Goal: Register for event/course

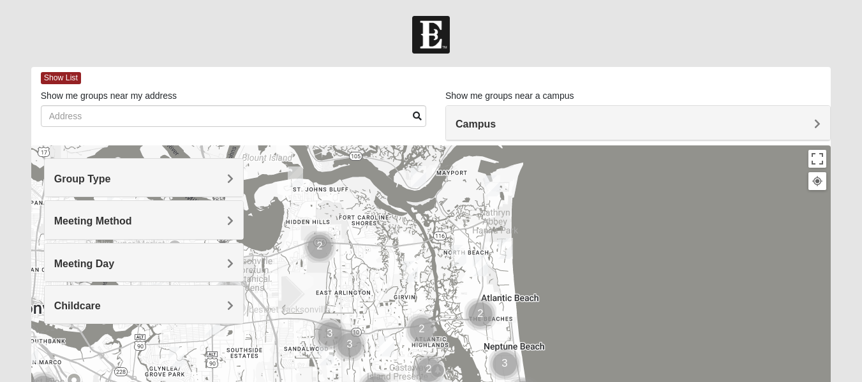
click at [111, 179] on span "Group Type" at bounding box center [82, 179] width 57 height 11
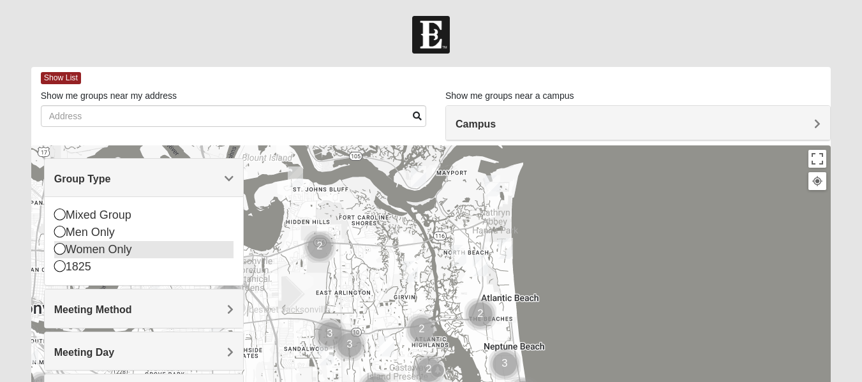
click at [58, 248] on icon at bounding box center [59, 248] width 11 height 11
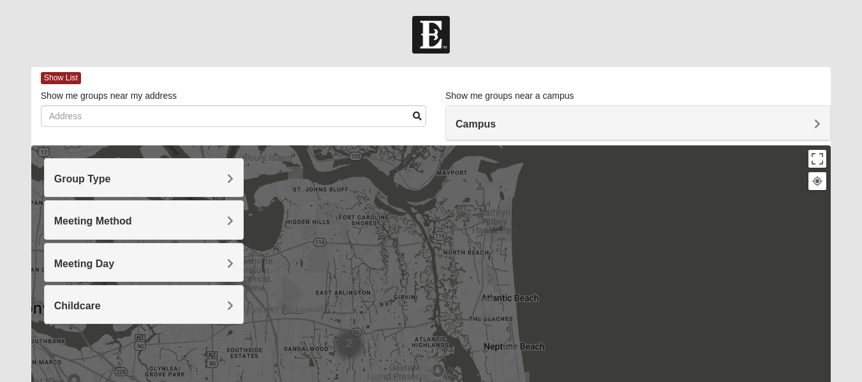
click at [202, 188] on div "Group Type" at bounding box center [144, 178] width 198 height 38
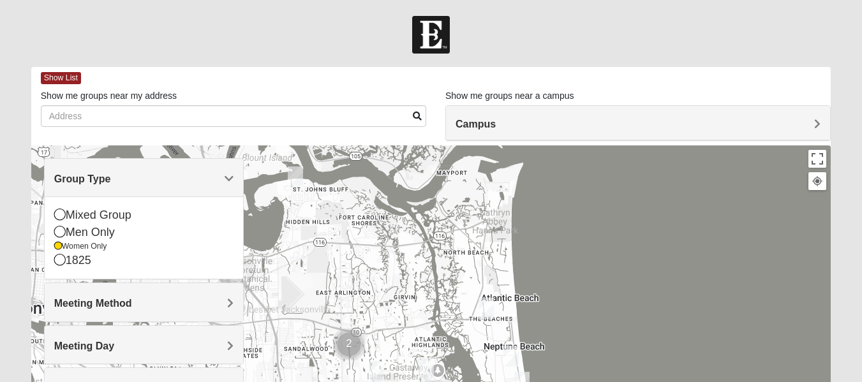
click at [228, 170] on div "Group Type" at bounding box center [144, 178] width 198 height 38
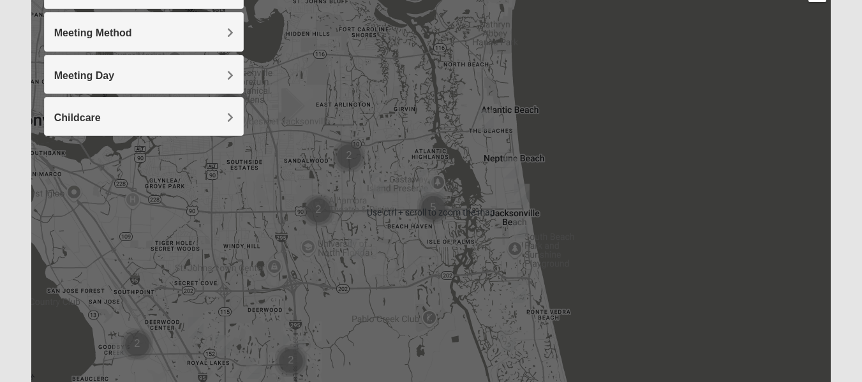
scroll to position [163, 0]
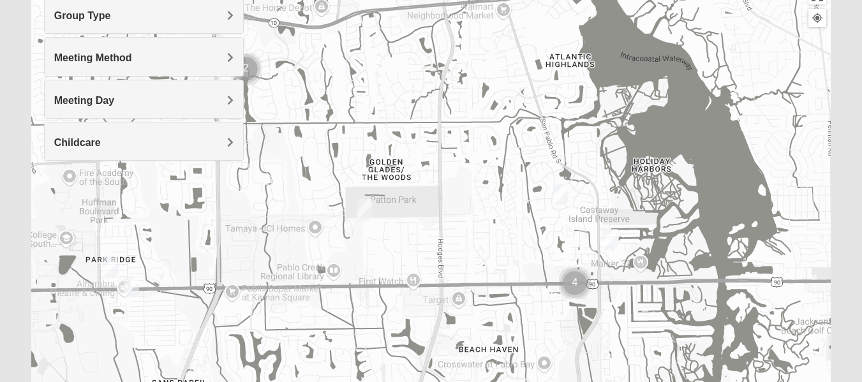
click at [367, 212] on img "Womens Parker/Vereen 32246" at bounding box center [364, 209] width 15 height 21
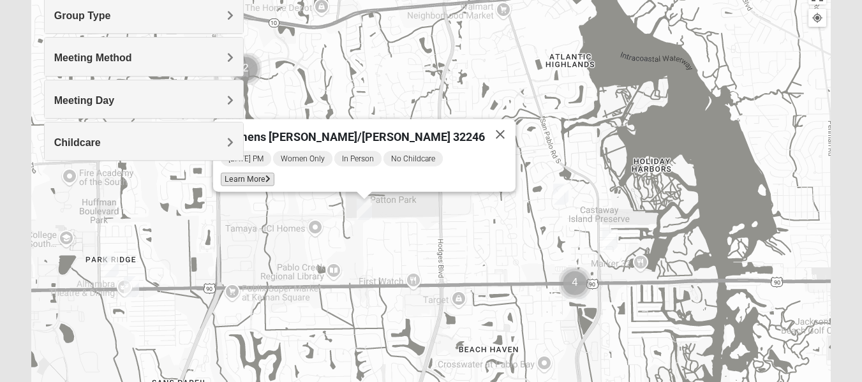
click at [274, 174] on span "Learn More" at bounding box center [248, 179] width 54 height 13
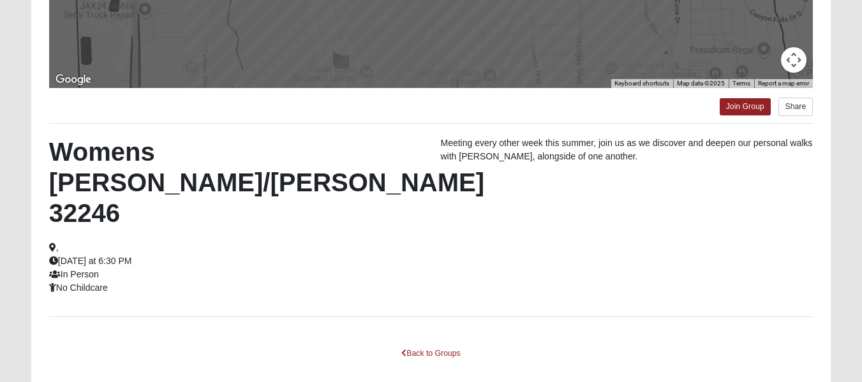
scroll to position [0, 0]
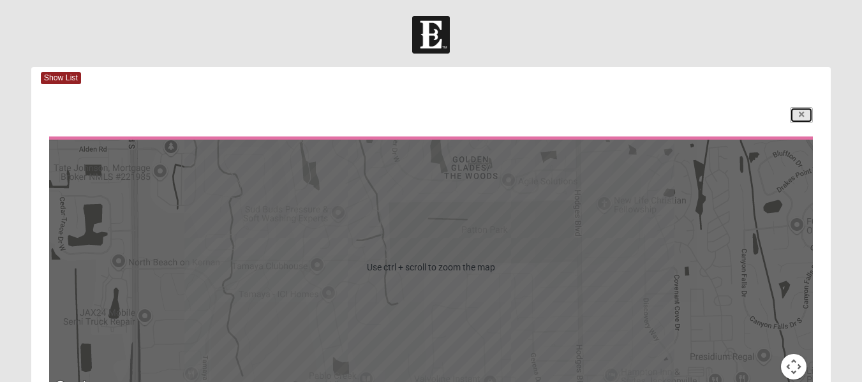
click at [801, 115] on icon at bounding box center [801, 115] width 5 height 8
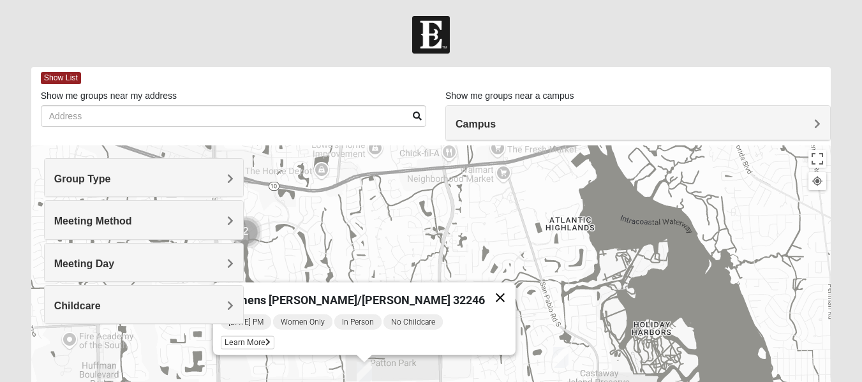
click at [485, 294] on button "Close" at bounding box center [500, 298] width 31 height 31
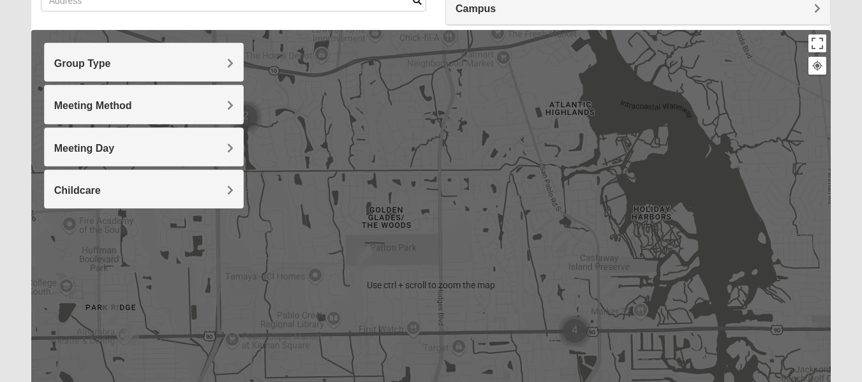
scroll to position [116, 0]
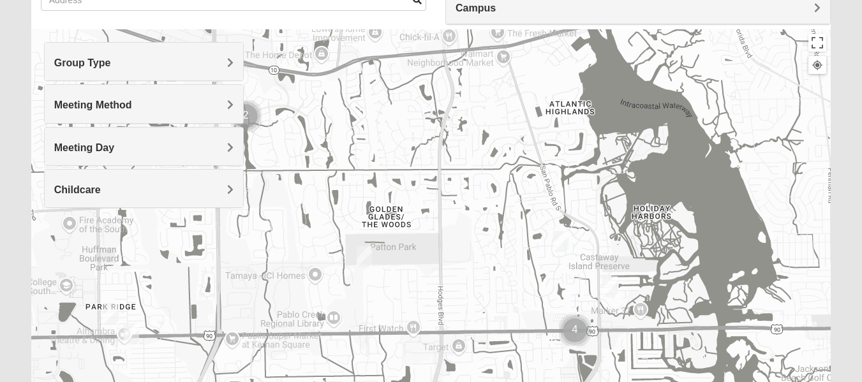
click at [366, 259] on img "Womens Parker/Vereen 32246" at bounding box center [364, 256] width 15 height 21
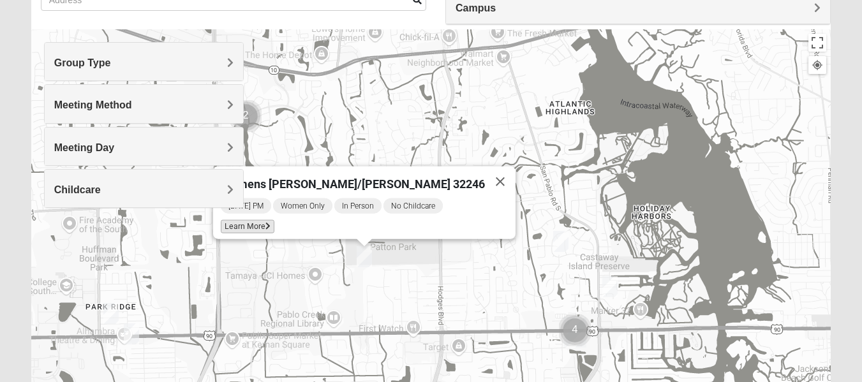
click at [274, 222] on span "Learn More" at bounding box center [248, 226] width 54 height 13
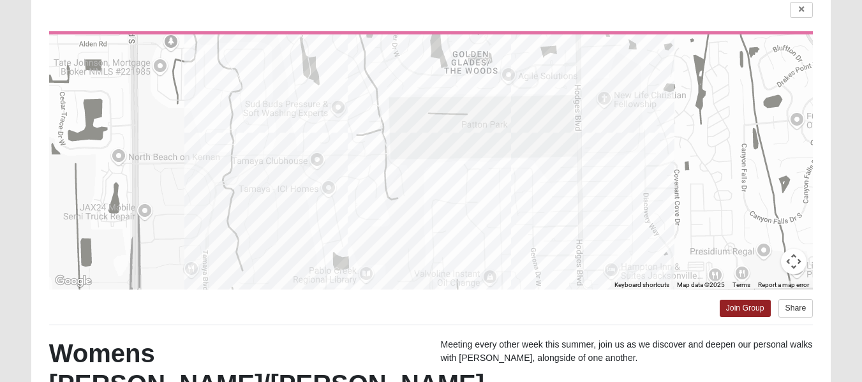
scroll to position [103, 0]
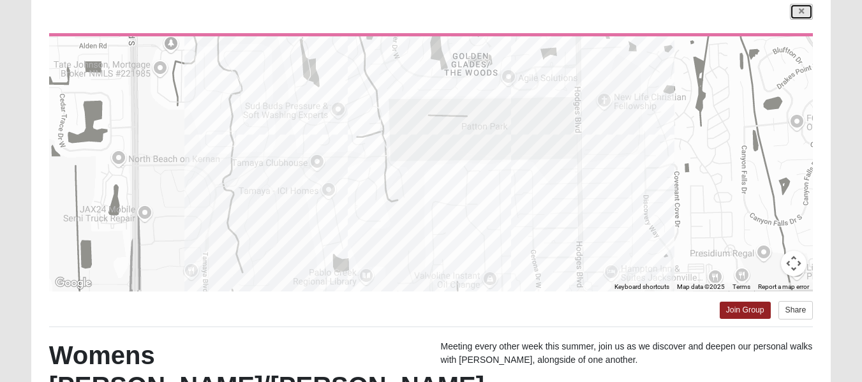
click at [803, 15] on icon at bounding box center [801, 12] width 5 height 8
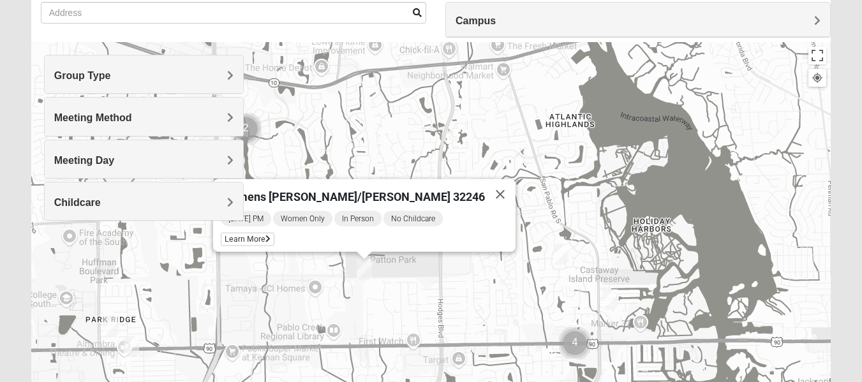
click at [561, 257] on img "Womens Kardon 32224" at bounding box center [560, 254] width 15 height 21
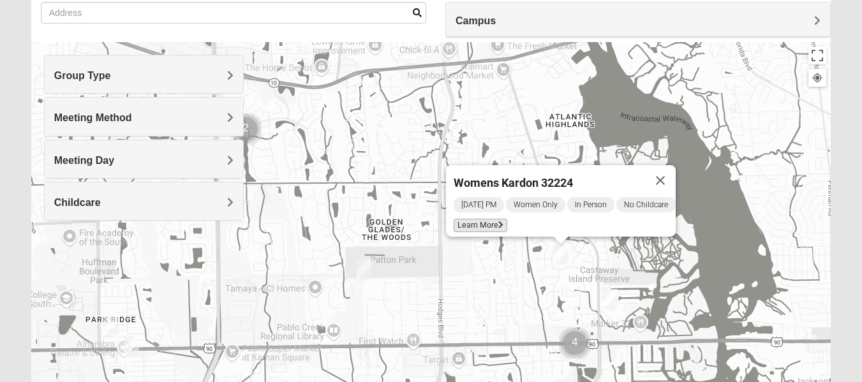
click at [479, 219] on span "Learn More" at bounding box center [481, 225] width 54 height 13
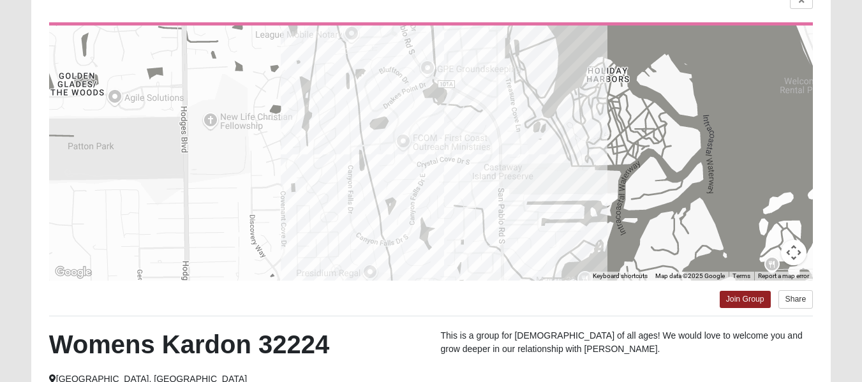
scroll to position [112, 0]
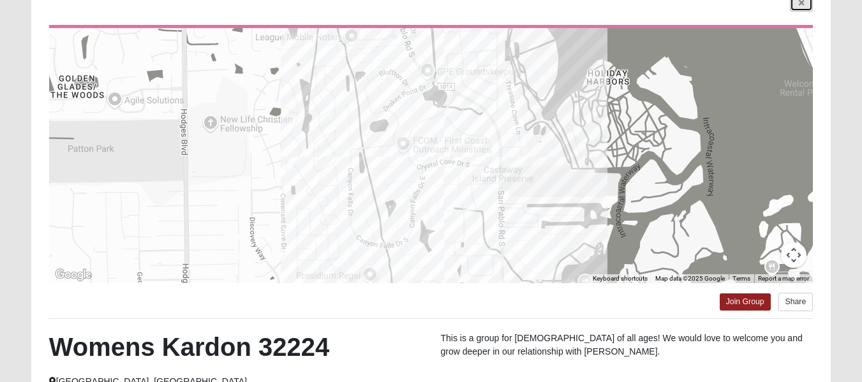
click at [801, 5] on icon at bounding box center [801, 3] width 5 height 8
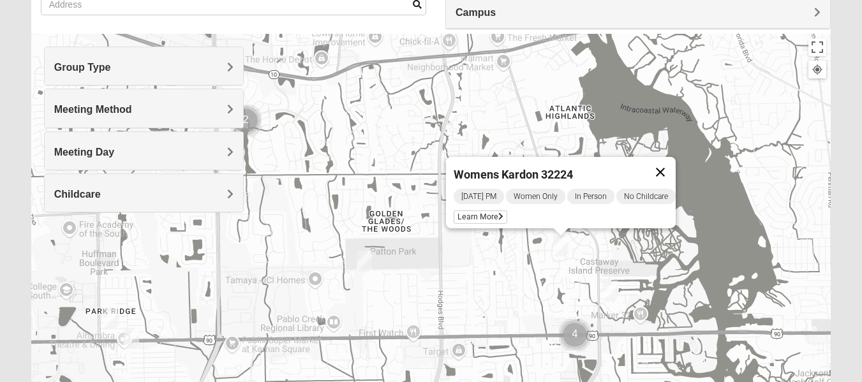
click at [676, 161] on button "Close" at bounding box center [660, 172] width 31 height 31
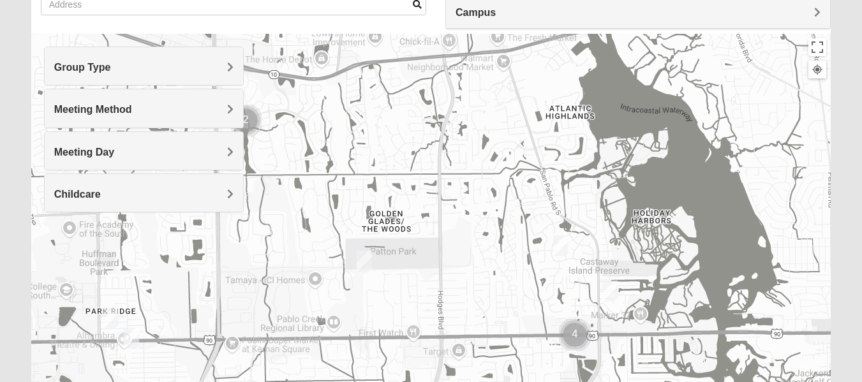
click at [611, 290] on img "Womens Hullinger 32224" at bounding box center [609, 291] width 15 height 21
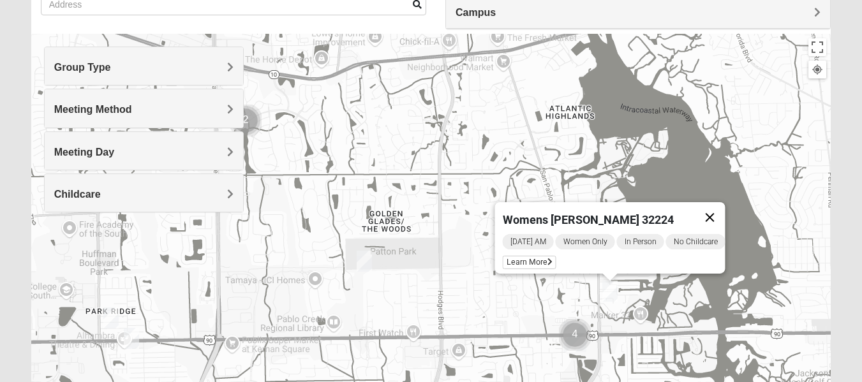
click at [720, 211] on button "Close" at bounding box center [709, 217] width 31 height 31
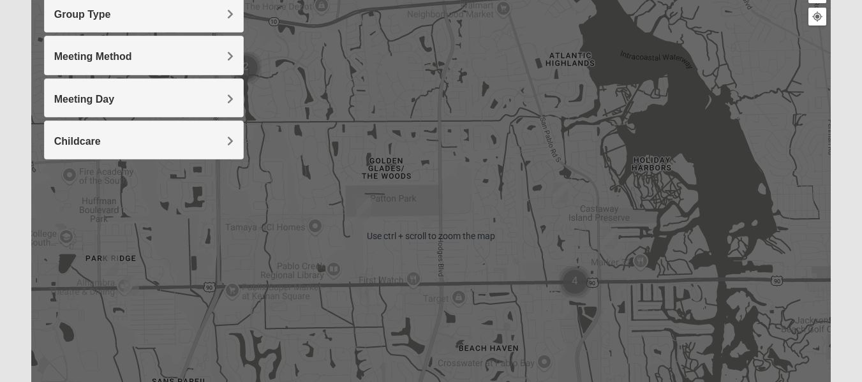
scroll to position [165, 0]
click at [572, 280] on img "Cluster of 4 groups" at bounding box center [575, 281] width 32 height 32
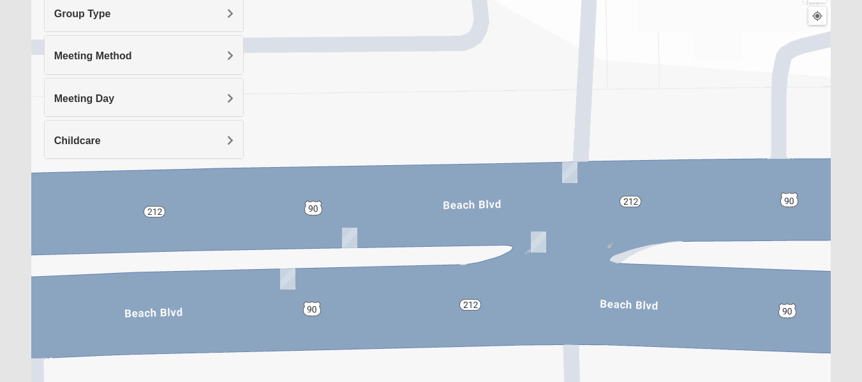
click at [574, 174] on img "On Campus Womens Holt 32250" at bounding box center [569, 172] width 15 height 21
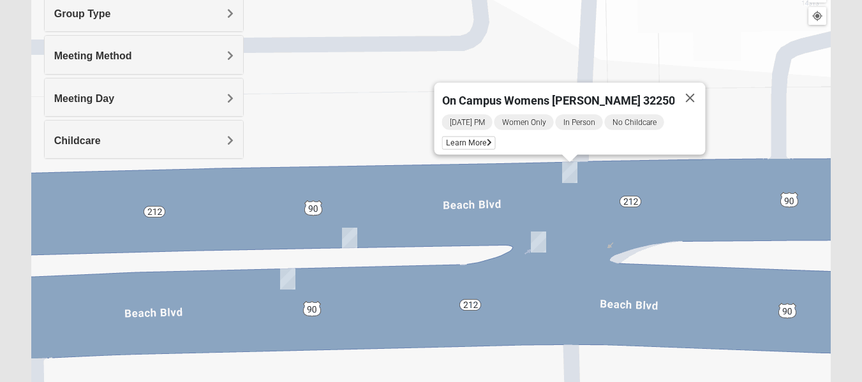
click at [540, 244] on img "On Campus Womens Smith 32250" at bounding box center [538, 242] width 15 height 21
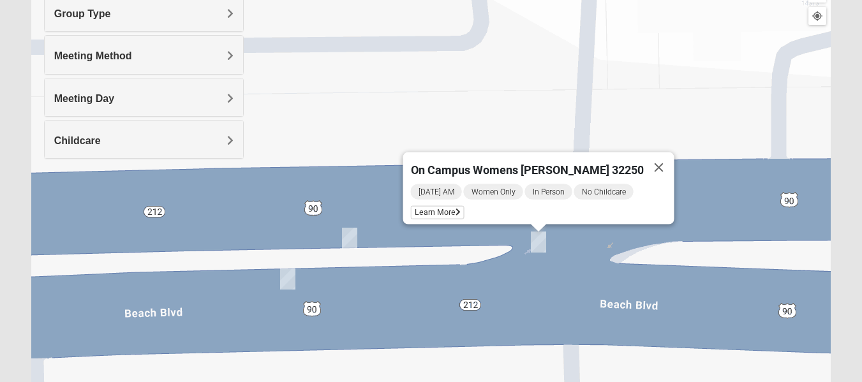
click at [286, 281] on img "On Campus Womens Manfredi 32250" at bounding box center [287, 279] width 15 height 21
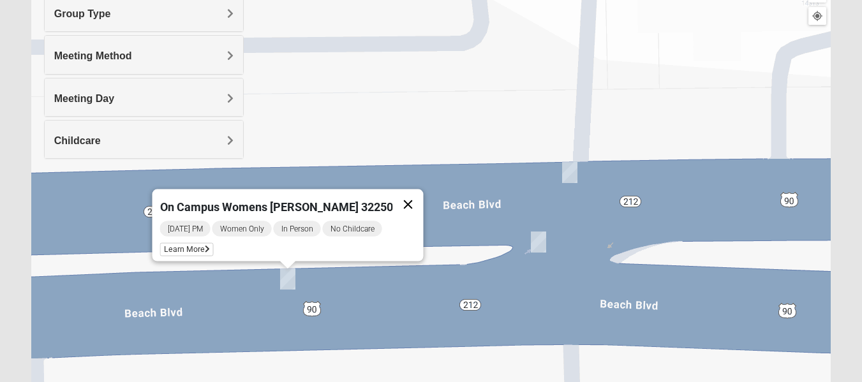
click at [397, 194] on button "Close" at bounding box center [407, 204] width 31 height 31
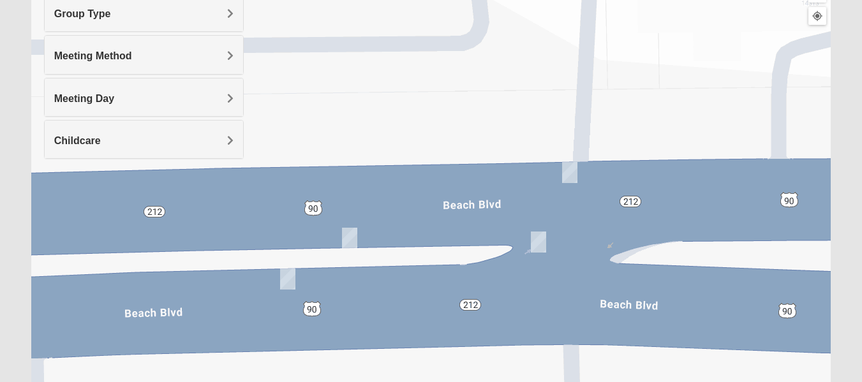
click at [350, 239] on img "On Campus Womens Simpson / Helmus 32250" at bounding box center [349, 238] width 15 height 21
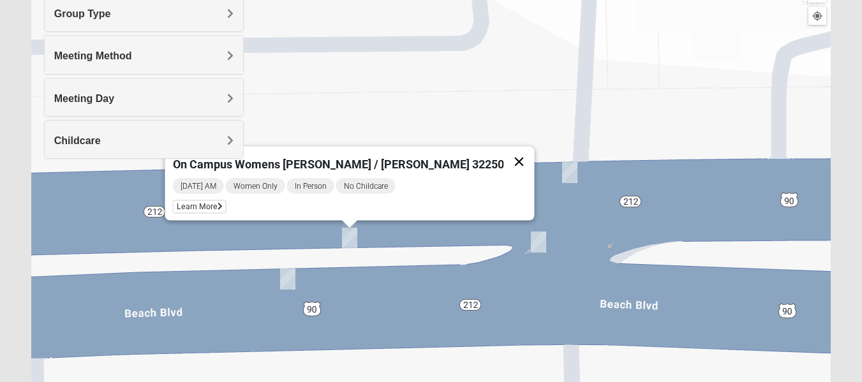
click at [503, 156] on button "Close" at bounding box center [518, 162] width 31 height 31
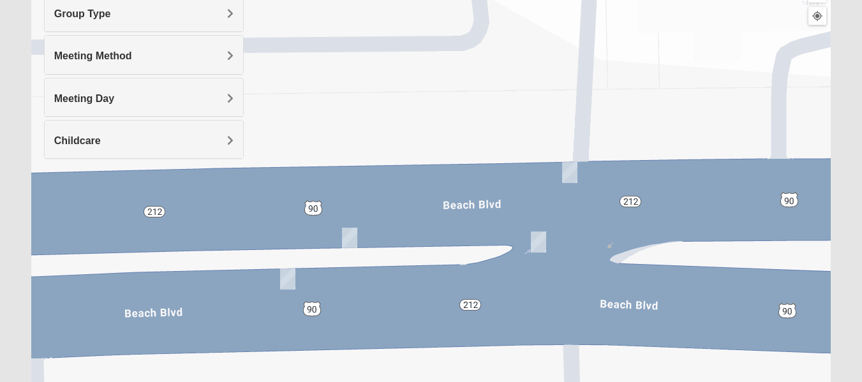
click at [572, 180] on img "On Campus Womens Holt 32250" at bounding box center [569, 172] width 15 height 21
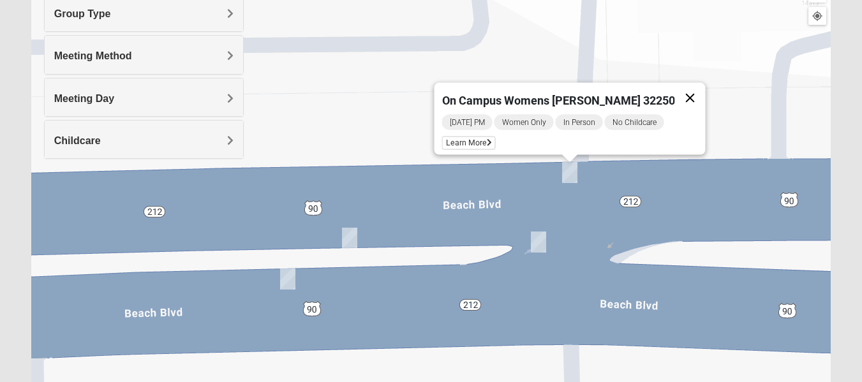
click at [674, 88] on button "Close" at bounding box center [689, 98] width 31 height 31
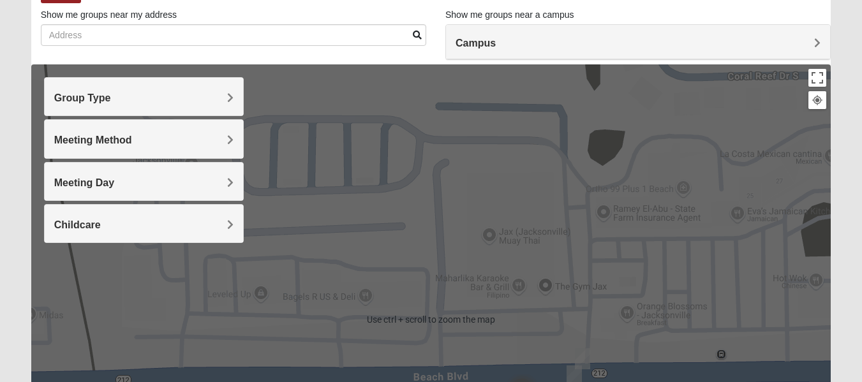
scroll to position [0, 0]
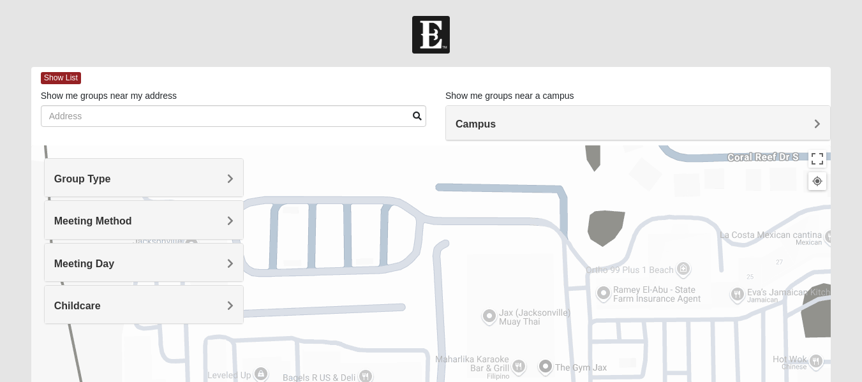
click at [198, 192] on div "Group Type" at bounding box center [144, 178] width 198 height 38
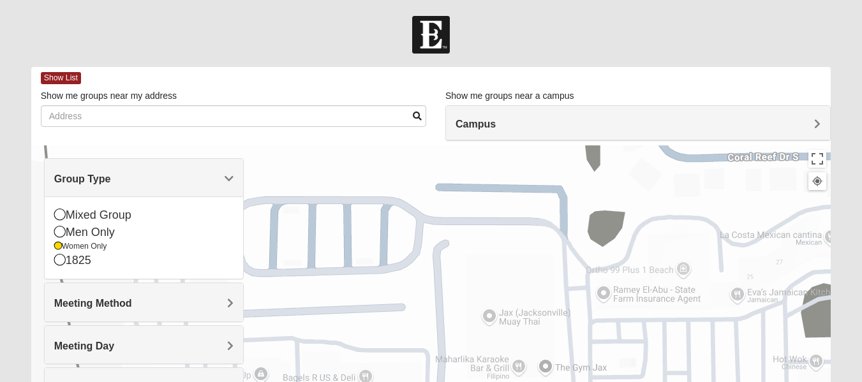
click at [53, 244] on div "Mixed Group Men Only Women Only 1825" at bounding box center [144, 238] width 198 height 82
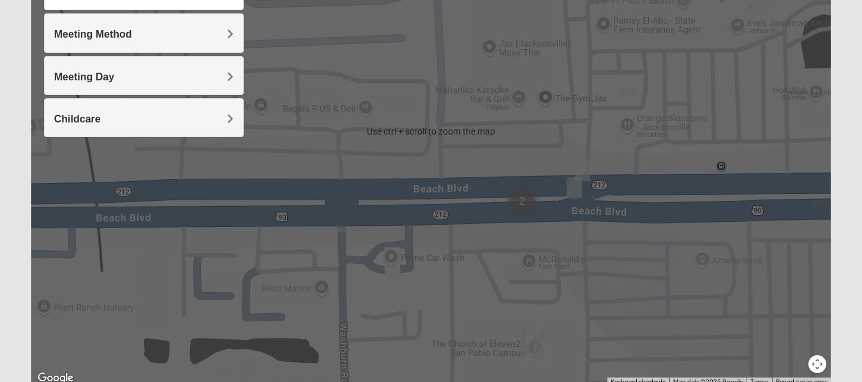
scroll to position [278, 0]
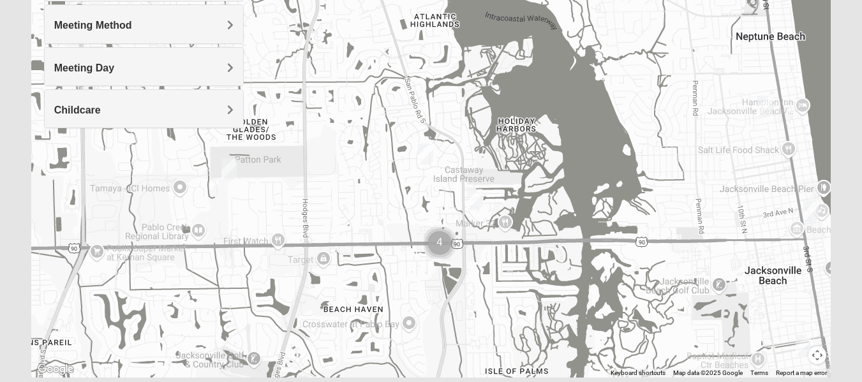
click at [427, 154] on img "Womens Kardon 32224" at bounding box center [425, 154] width 15 height 21
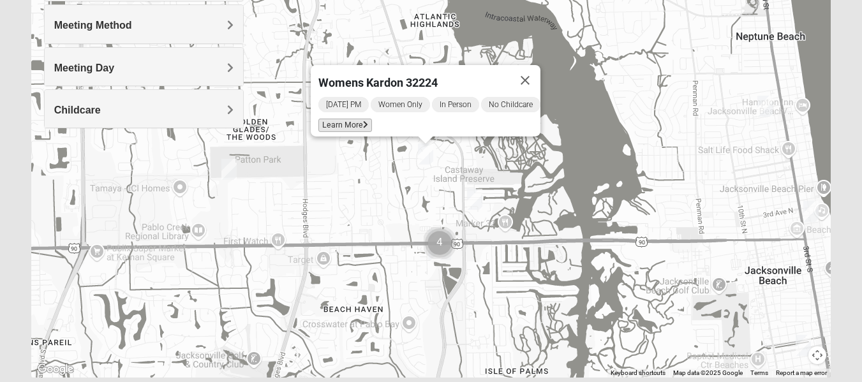
click at [341, 119] on span "Learn More" at bounding box center [345, 125] width 54 height 13
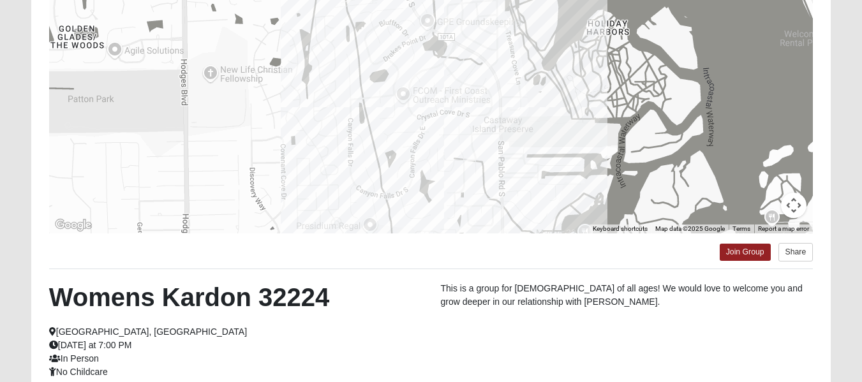
scroll to position [162, 0]
click at [738, 255] on link "Join Group" at bounding box center [745, 251] width 51 height 17
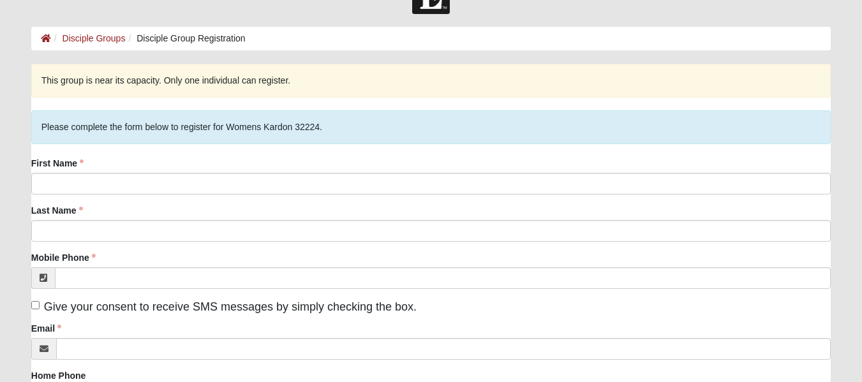
scroll to position [41, 0]
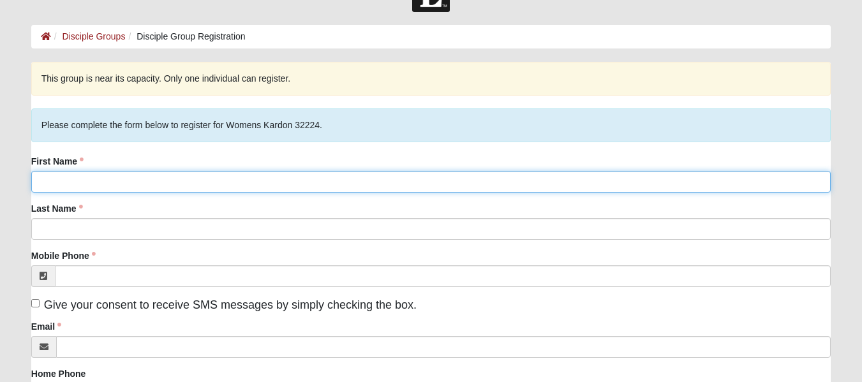
click at [129, 181] on input "First Name" at bounding box center [430, 182] width 799 height 22
type input "Mya"
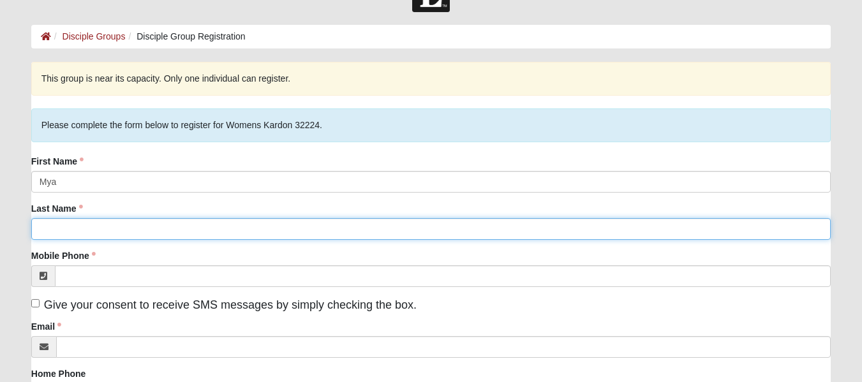
click at [58, 230] on input "Last Name" at bounding box center [430, 229] width 799 height 22
type input "[PERSON_NAME]"
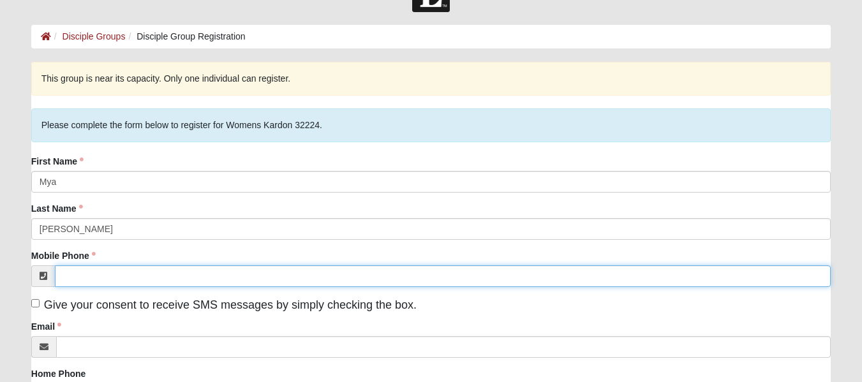
click at [70, 274] on input "Mobile Phone" at bounding box center [443, 276] width 776 height 22
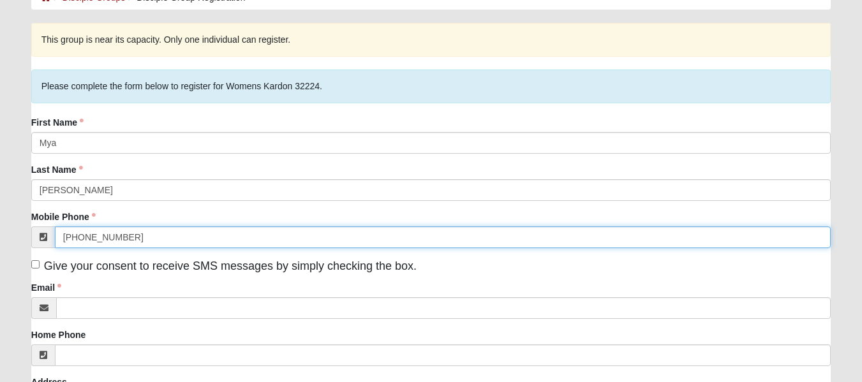
scroll to position [94, 0]
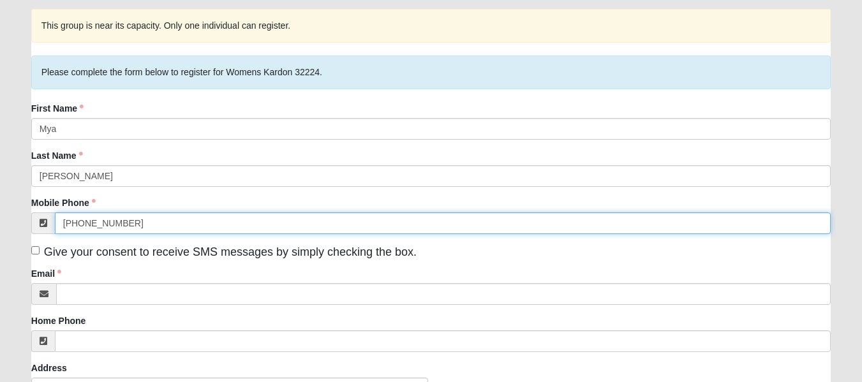
type input "[PHONE_NUMBER]"
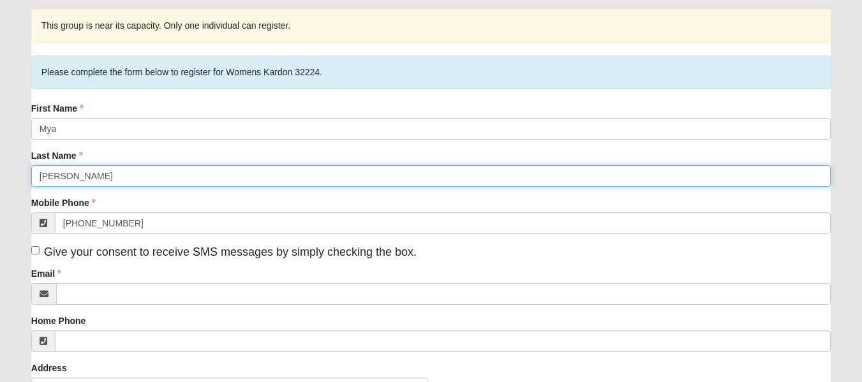
click at [73, 166] on input "Haak" at bounding box center [430, 176] width 799 height 22
type input "H"
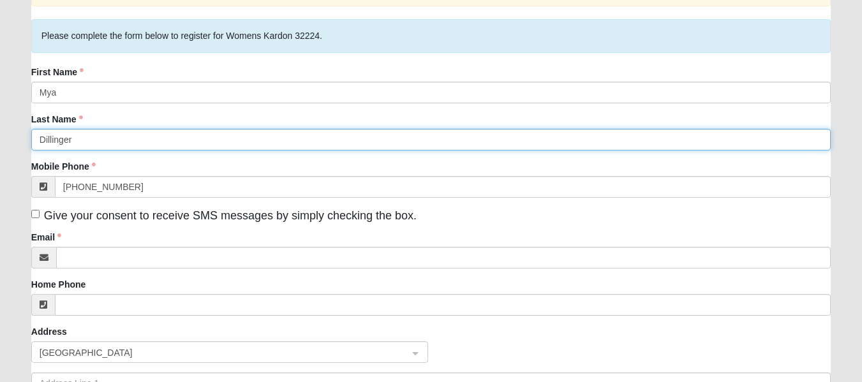
scroll to position [150, 0]
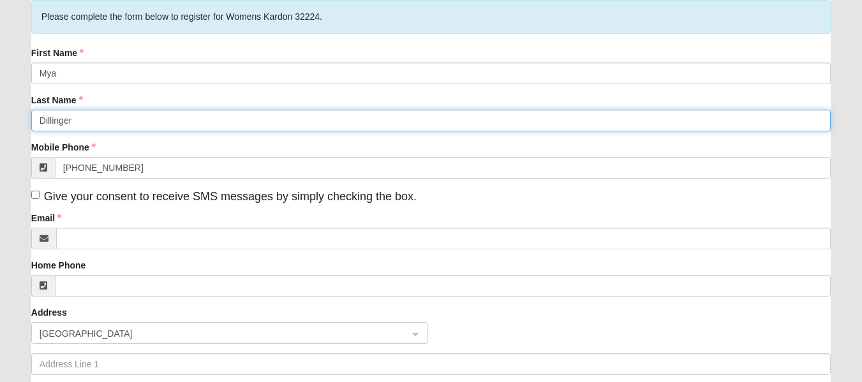
type input "Dillinger"
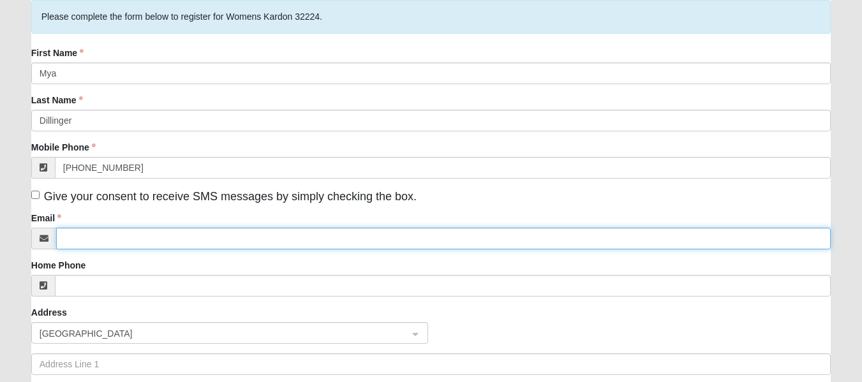
click at [100, 241] on input "Email" at bounding box center [443, 239] width 775 height 22
type input "myahaak8@gmail.com"
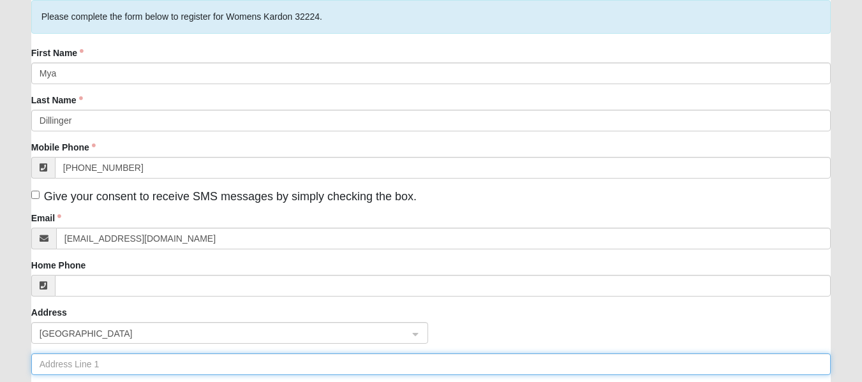
type input "12814 Bentwater Drive"
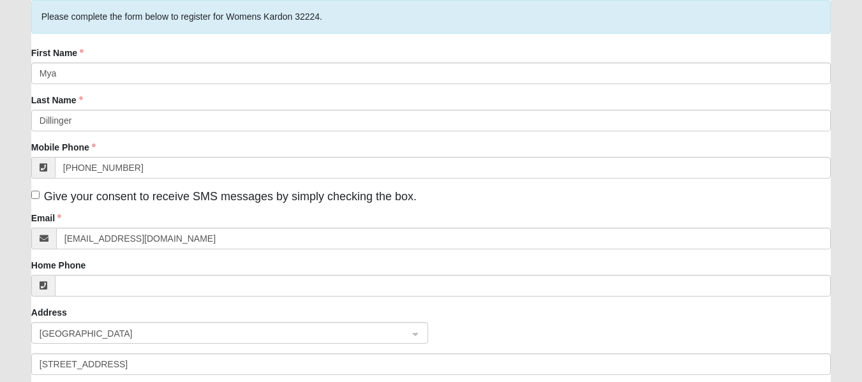
type input "Jacksonville"
type input "32246"
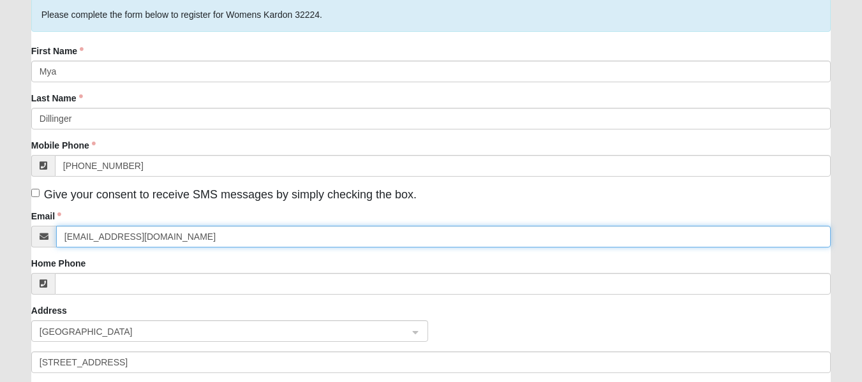
scroll to position [151, 0]
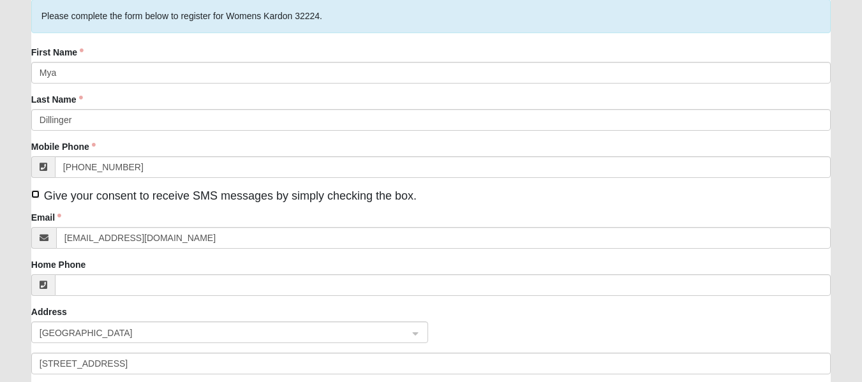
click at [37, 193] on input "Give your consent to receive SMS messages by simply checking the box." at bounding box center [35, 194] width 8 height 8
checkbox input "true"
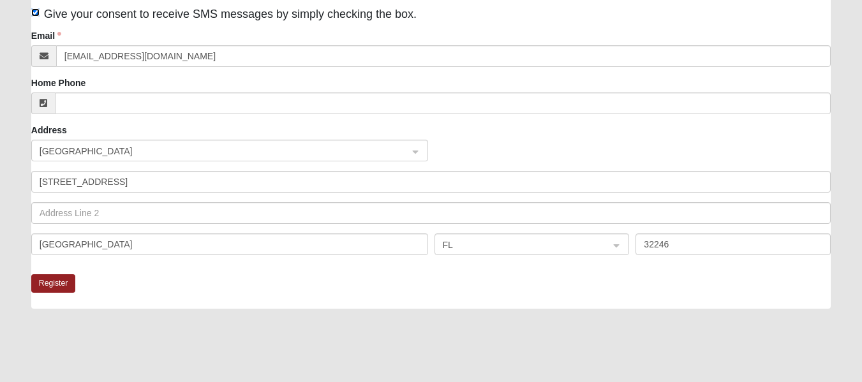
scroll to position [334, 0]
click at [44, 282] on button "Register" at bounding box center [53, 282] width 45 height 19
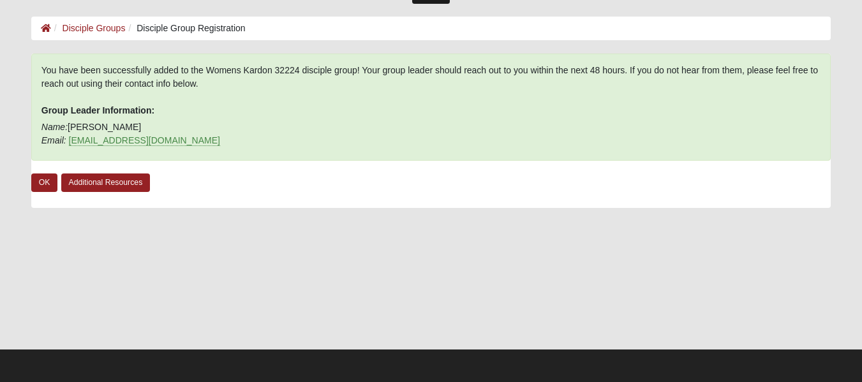
scroll to position [50, 0]
click at [42, 181] on link "OK" at bounding box center [44, 183] width 27 height 19
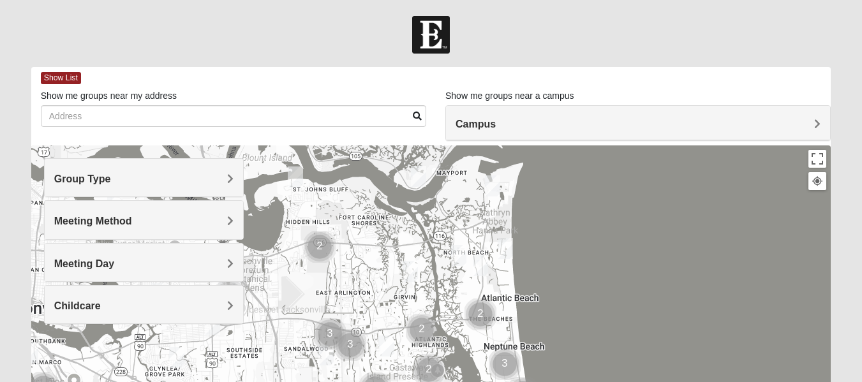
click at [156, 173] on h4 "Group Type" at bounding box center [143, 179] width 179 height 12
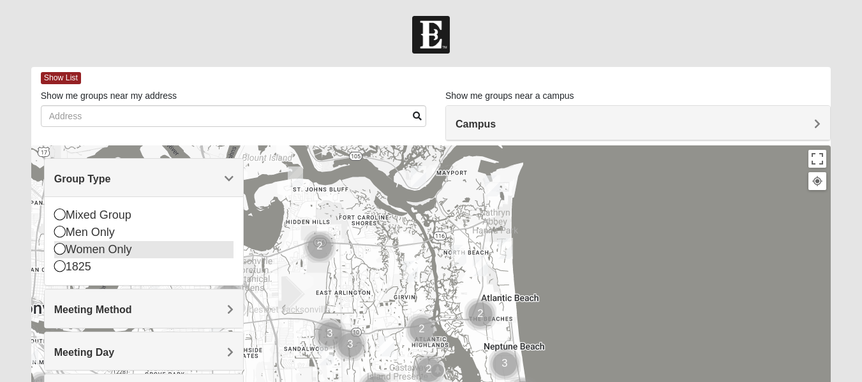
click at [58, 251] on icon at bounding box center [59, 248] width 11 height 11
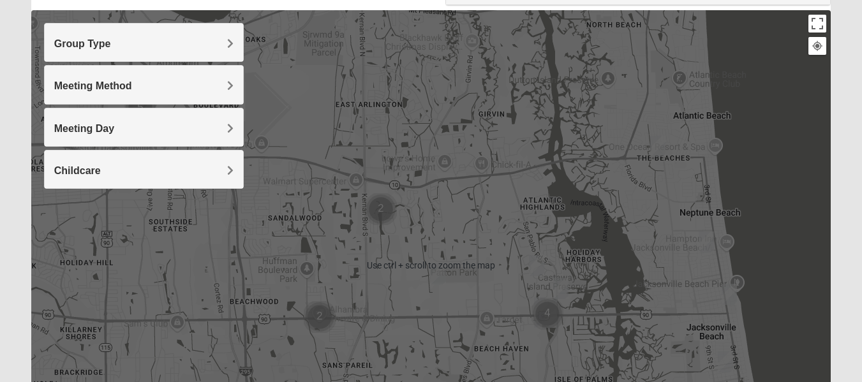
scroll to position [137, 0]
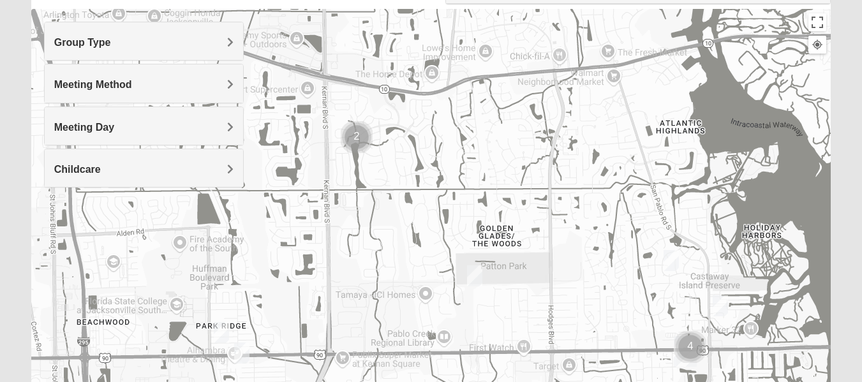
click at [477, 276] on img "Womens Parker/Vereen 32246" at bounding box center [474, 275] width 15 height 21
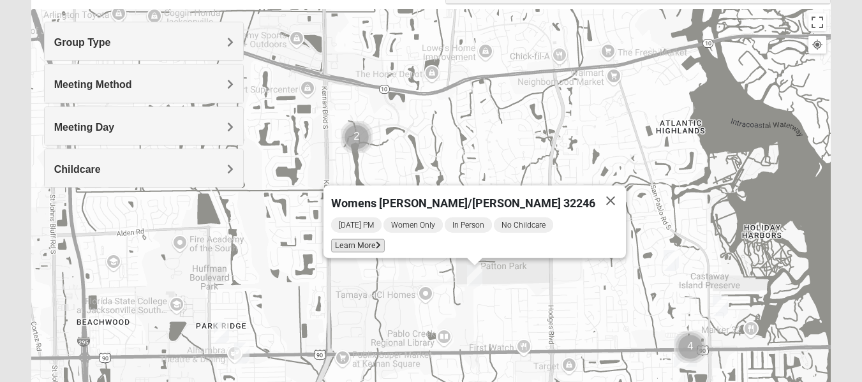
click at [385, 239] on span "Learn More" at bounding box center [358, 245] width 54 height 13
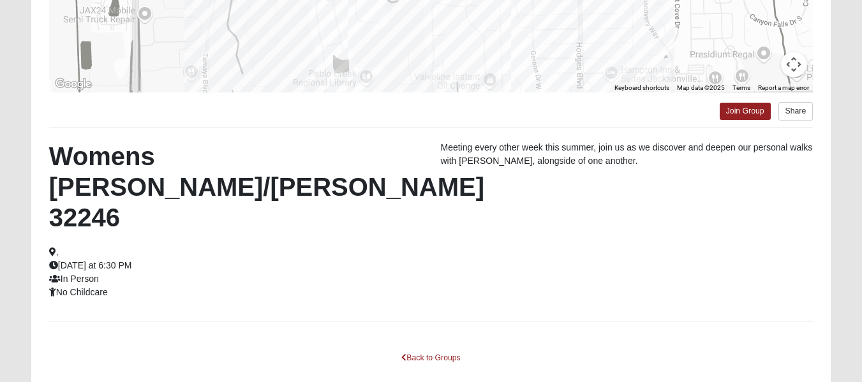
scroll to position [0, 0]
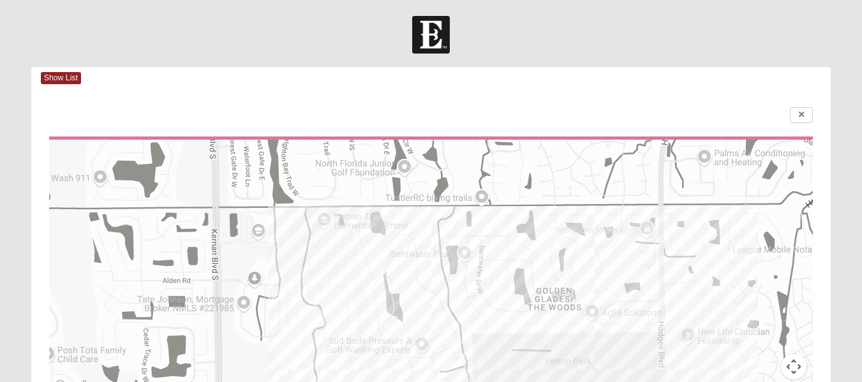
drag, startPoint x: 628, startPoint y: 190, endPoint x: 630, endPoint y: 306, distance: 116.1
click at [630, 306] on div at bounding box center [431, 267] width 764 height 255
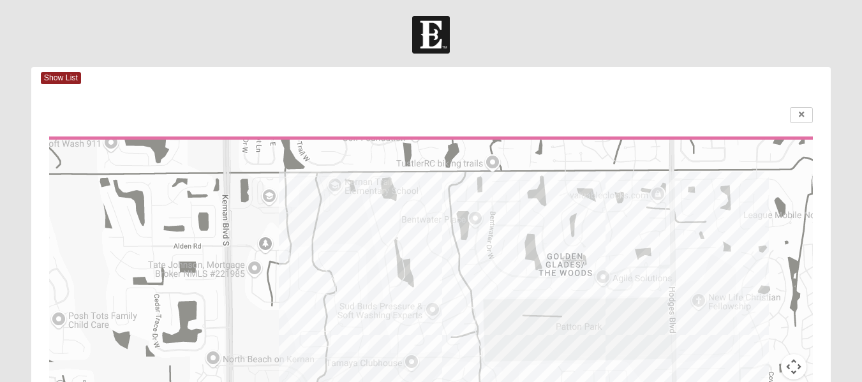
drag, startPoint x: 467, startPoint y: 317, endPoint x: 478, endPoint y: 281, distance: 37.9
click at [478, 281] on div at bounding box center [431, 267] width 764 height 255
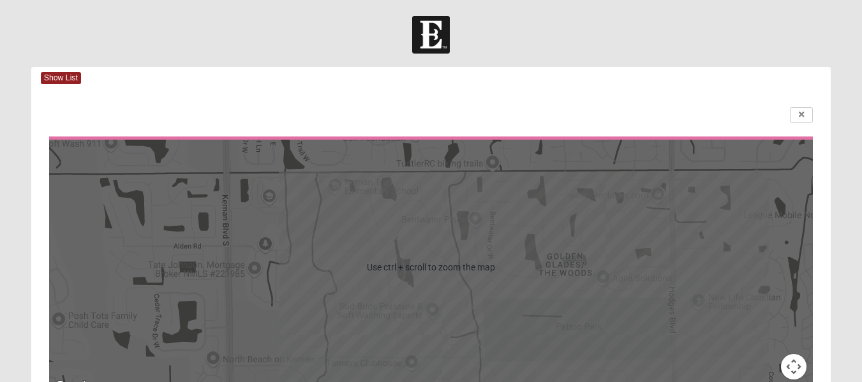
scroll to position [1, 0]
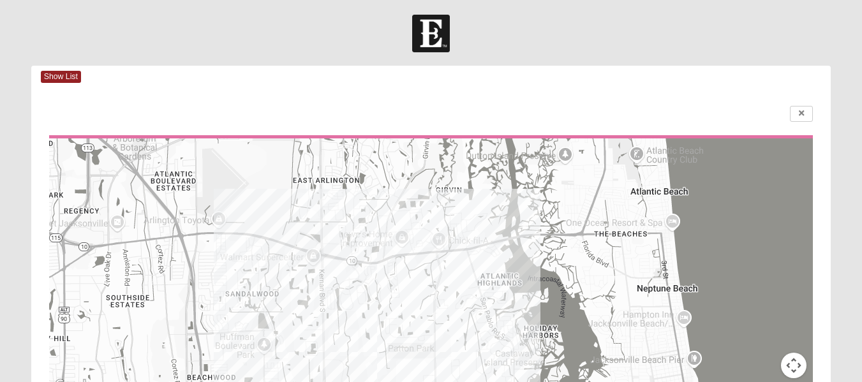
drag, startPoint x: 444, startPoint y: 240, endPoint x: 335, endPoint y: 382, distance: 179.3
click at [335, 382] on html "Log In Find A Group Error Show List Loading Groups" at bounding box center [431, 374] width 862 height 750
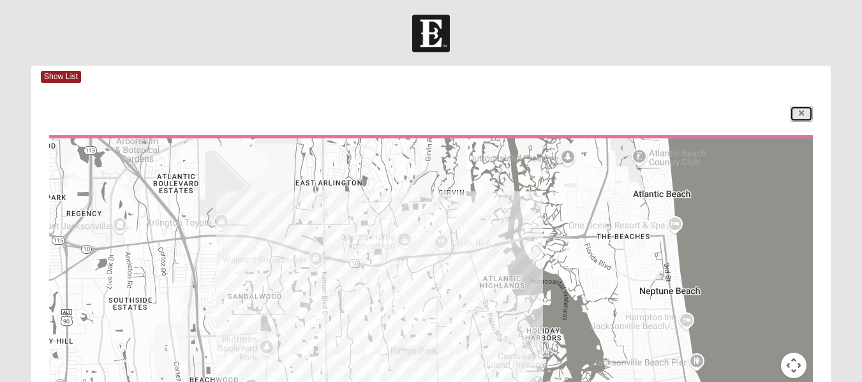
click at [801, 112] on icon at bounding box center [801, 114] width 5 height 8
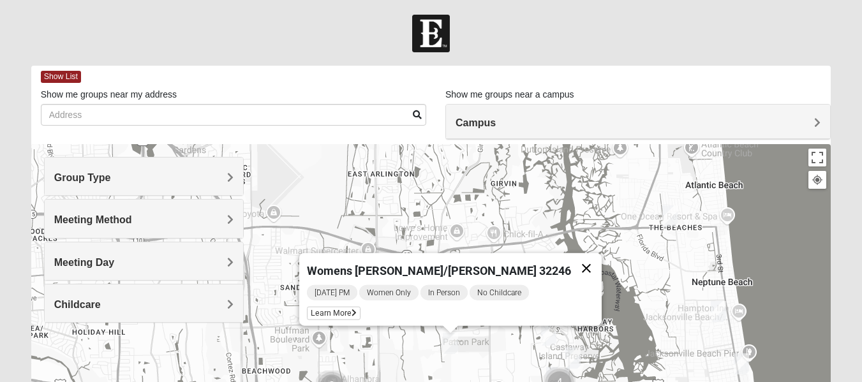
click at [571, 260] on button "Close" at bounding box center [586, 268] width 31 height 31
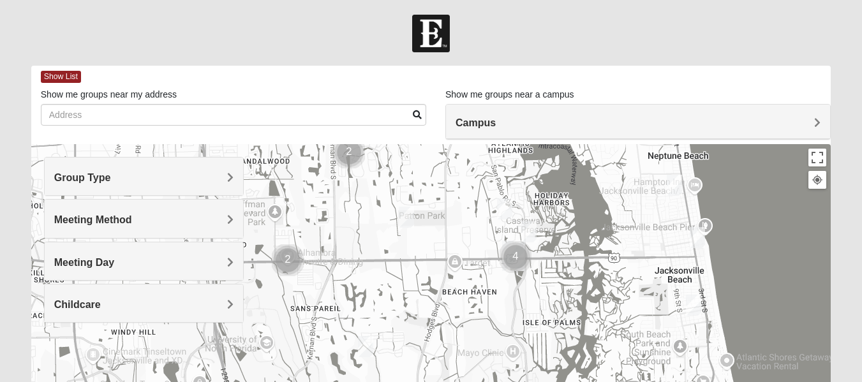
drag, startPoint x: 519, startPoint y: 305, endPoint x: 470, endPoint y: 174, distance: 139.7
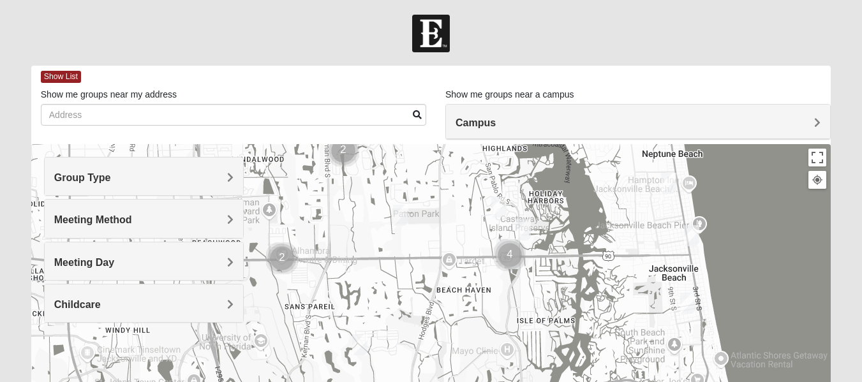
click at [526, 234] on img "Womens Hullinger 32224" at bounding box center [523, 229] width 15 height 21
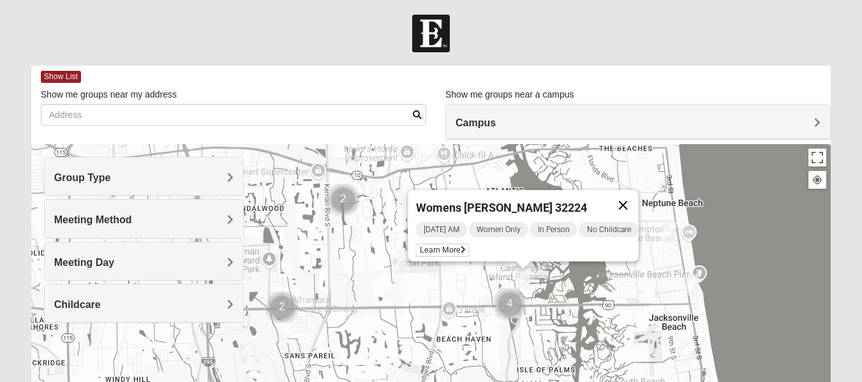
click at [634, 193] on button "Close" at bounding box center [622, 205] width 31 height 31
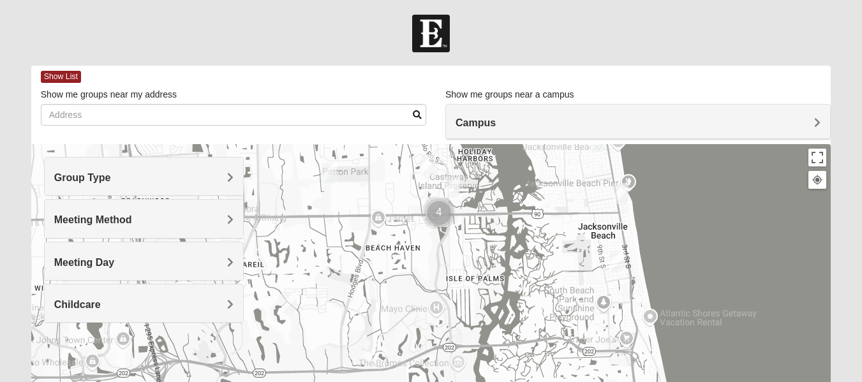
drag, startPoint x: 600, startPoint y: 333, endPoint x: 527, endPoint y: 240, distance: 118.2
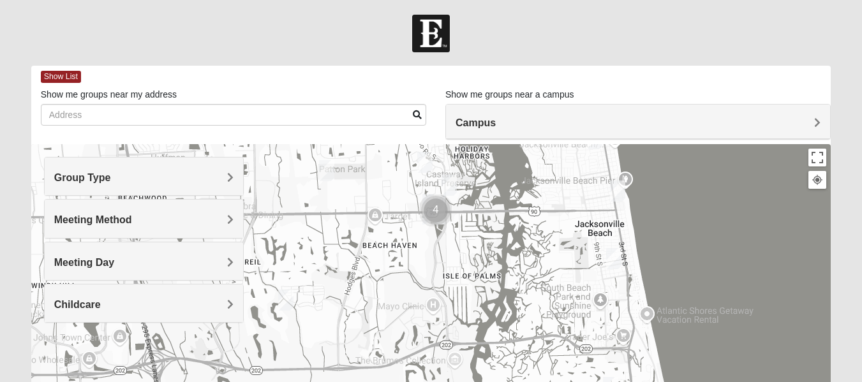
click at [611, 265] on img "Womens Harnek/Holterman 32250" at bounding box center [613, 258] width 15 height 21
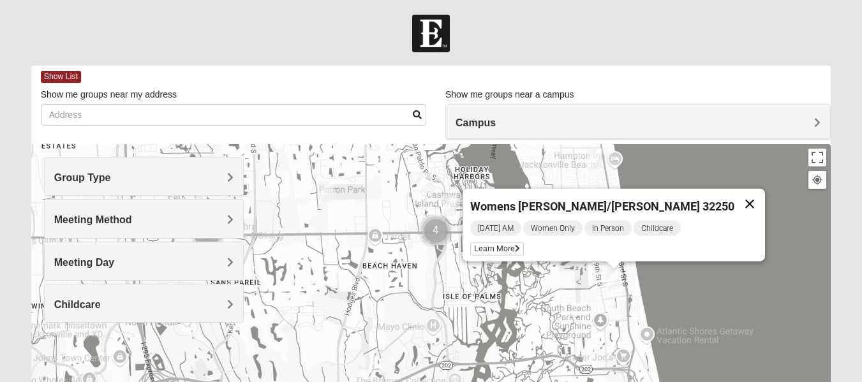
click at [734, 192] on button "Close" at bounding box center [749, 204] width 31 height 31
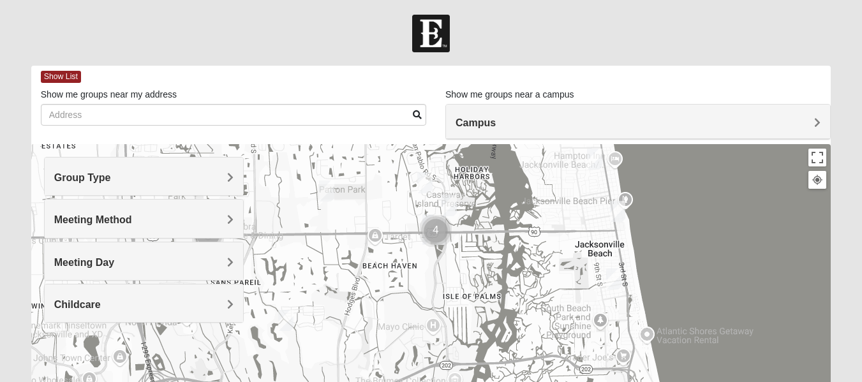
scroll to position [0, 0]
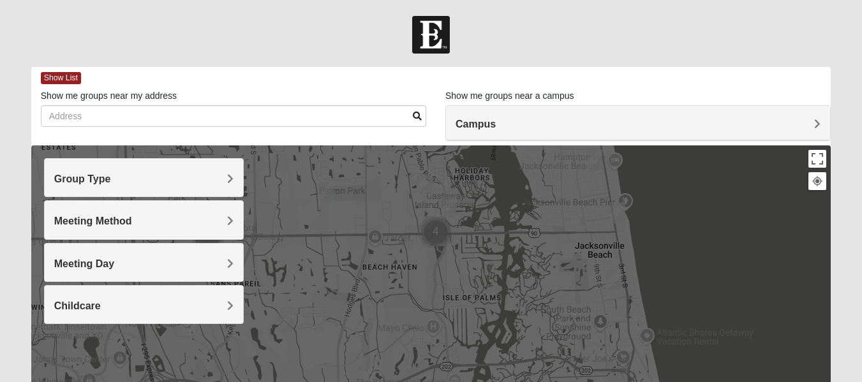
click at [620, 213] on img "Womens Sparkman/Flautt 32250" at bounding box center [617, 212] width 15 height 21
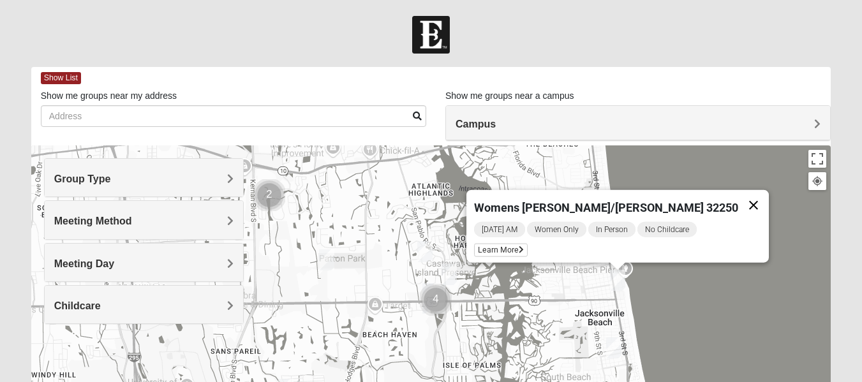
click at [738, 195] on button "Close" at bounding box center [753, 205] width 31 height 31
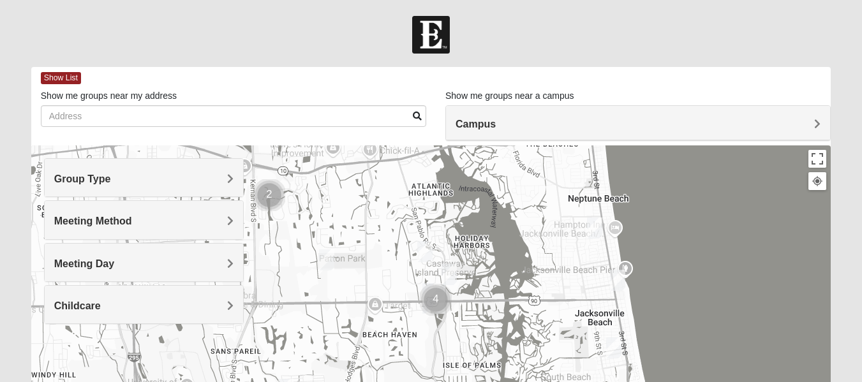
click at [594, 228] on img "Womens Pfingston 32250" at bounding box center [594, 228] width 15 height 21
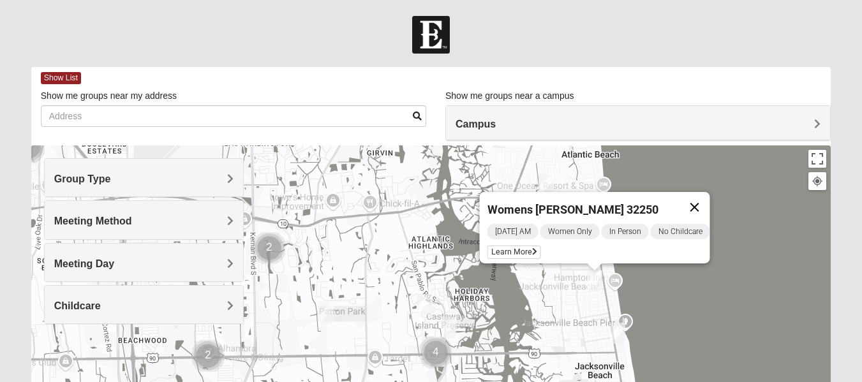
click at [704, 198] on button "Close" at bounding box center [694, 207] width 31 height 31
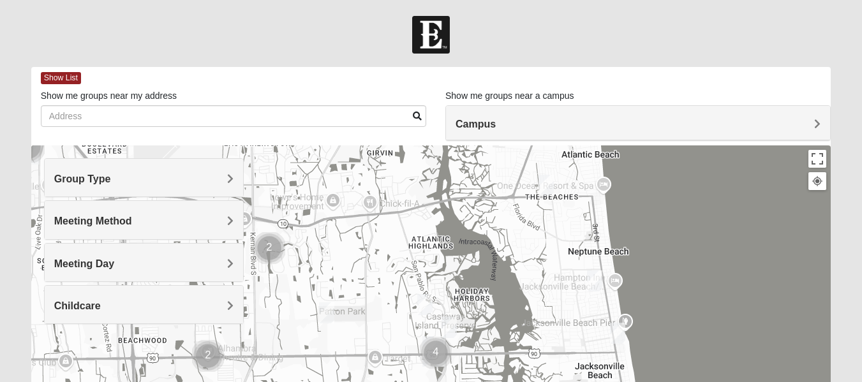
click at [542, 184] on img "Womens Foran 32233" at bounding box center [545, 185] width 15 height 21
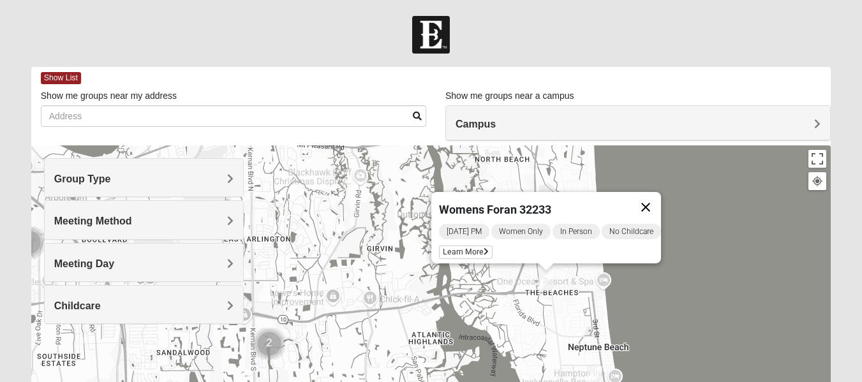
click at [661, 200] on button "Close" at bounding box center [645, 207] width 31 height 31
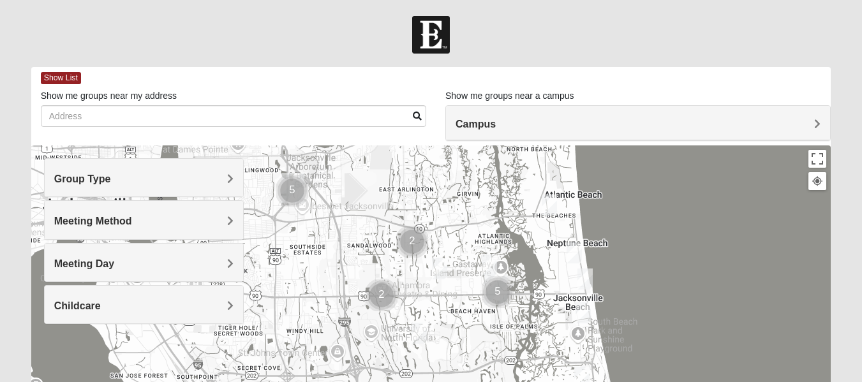
drag, startPoint x: 418, startPoint y: 333, endPoint x: 447, endPoint y: 232, distance: 105.4
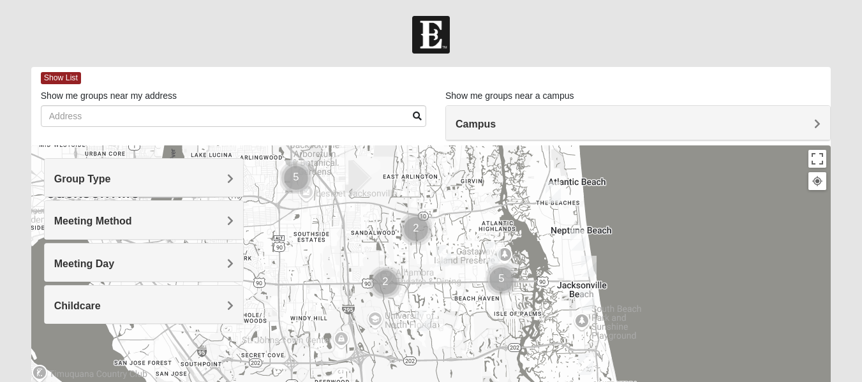
click at [140, 171] on div "Group Type" at bounding box center [144, 178] width 198 height 38
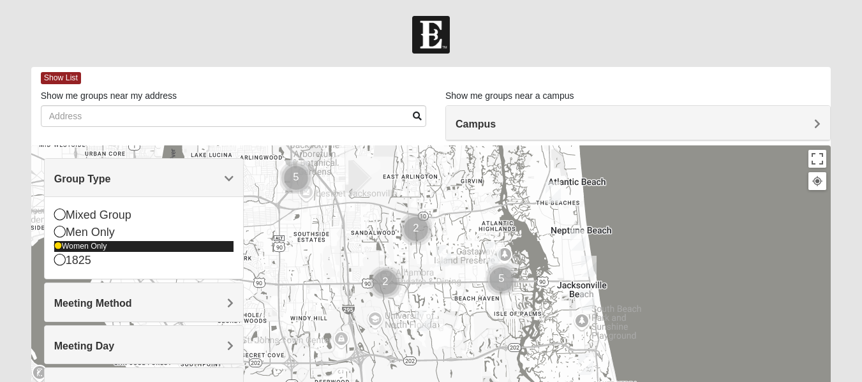
click at [59, 246] on icon at bounding box center [58, 246] width 8 height 8
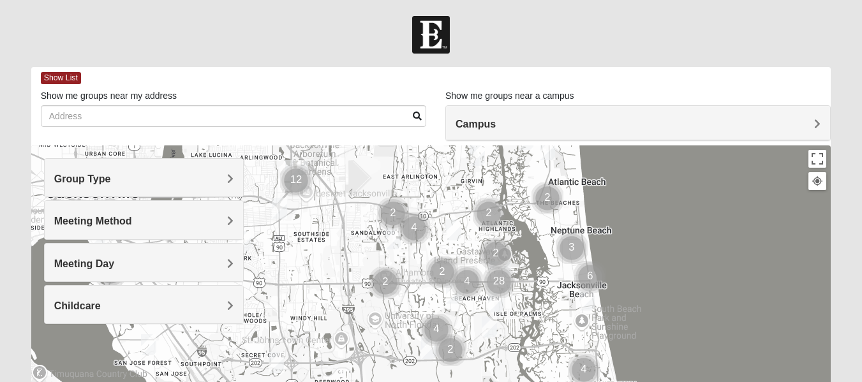
click at [88, 187] on div "Group Type" at bounding box center [144, 178] width 198 height 38
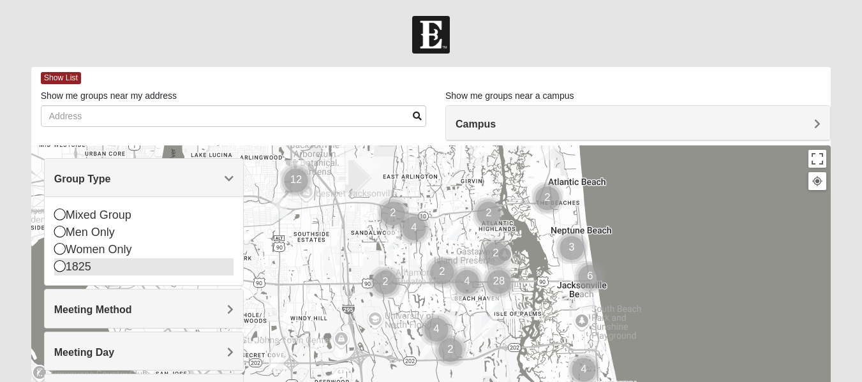
click at [57, 266] on icon at bounding box center [59, 265] width 11 height 11
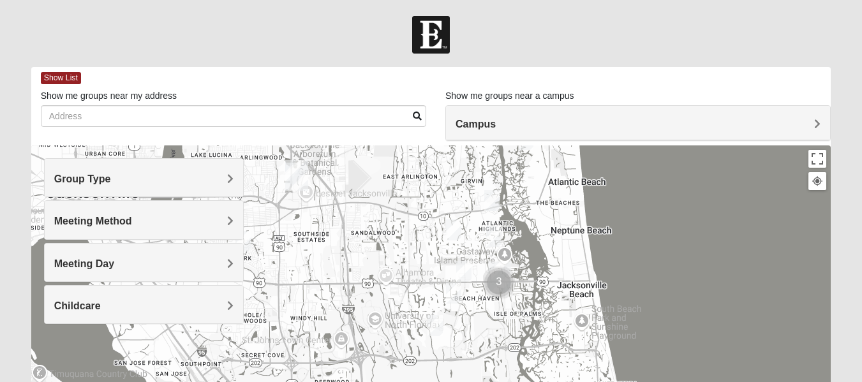
click at [149, 269] on h4 "Meeting Day" at bounding box center [143, 264] width 179 height 12
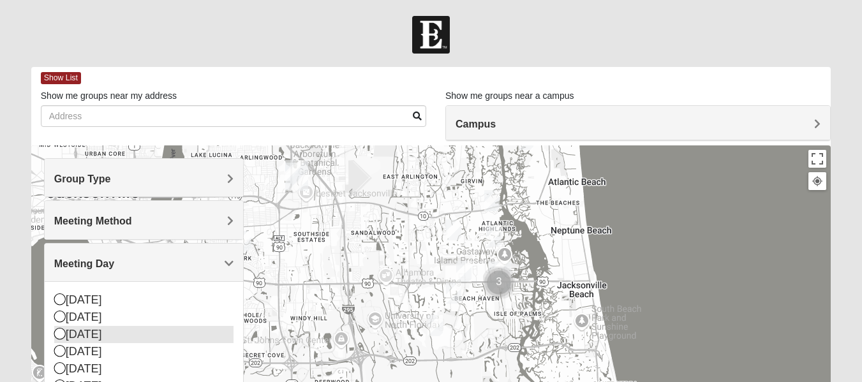
click at [54, 334] on icon at bounding box center [59, 333] width 11 height 11
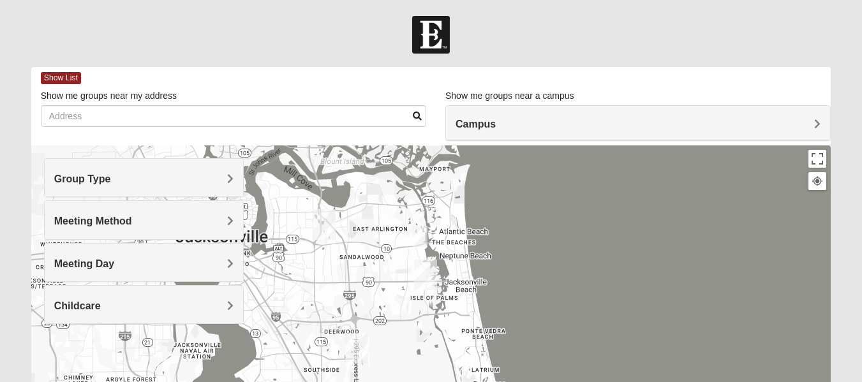
click at [420, 234] on img "1825 Womens Carkhuff 32224" at bounding box center [419, 236] width 15 height 21
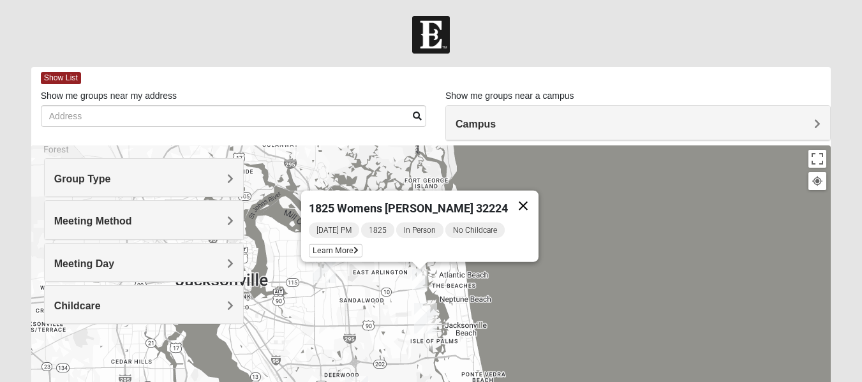
click at [519, 193] on button "Close" at bounding box center [523, 206] width 31 height 31
